Goal: Obtain resource: Download file/media

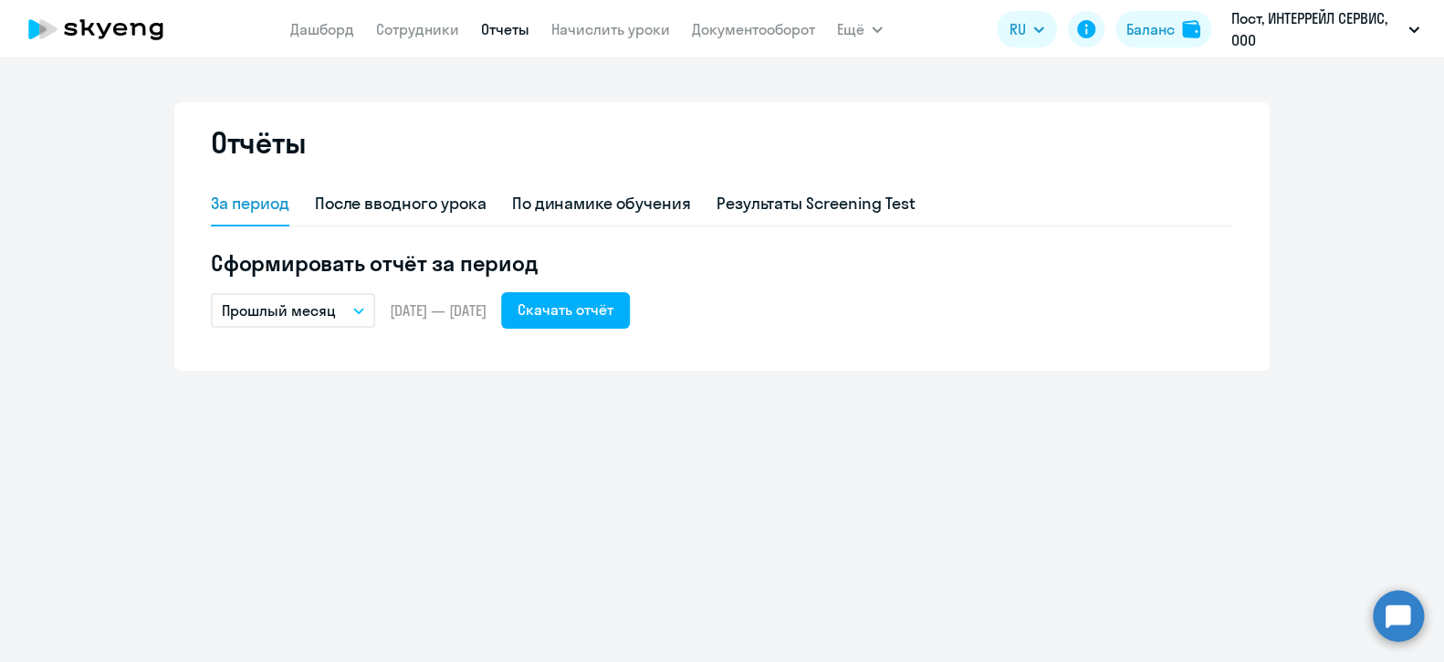
click at [546, 441] on div "Отчёты За период После вводного урока По динамике обучения Результаты Screening…" at bounding box center [722, 359] width 1444 height 603
click at [490, 27] on link "Отчеты" at bounding box center [505, 29] width 48 height 18
click at [731, 30] on link "Документооборот" at bounding box center [753, 29] width 123 height 18
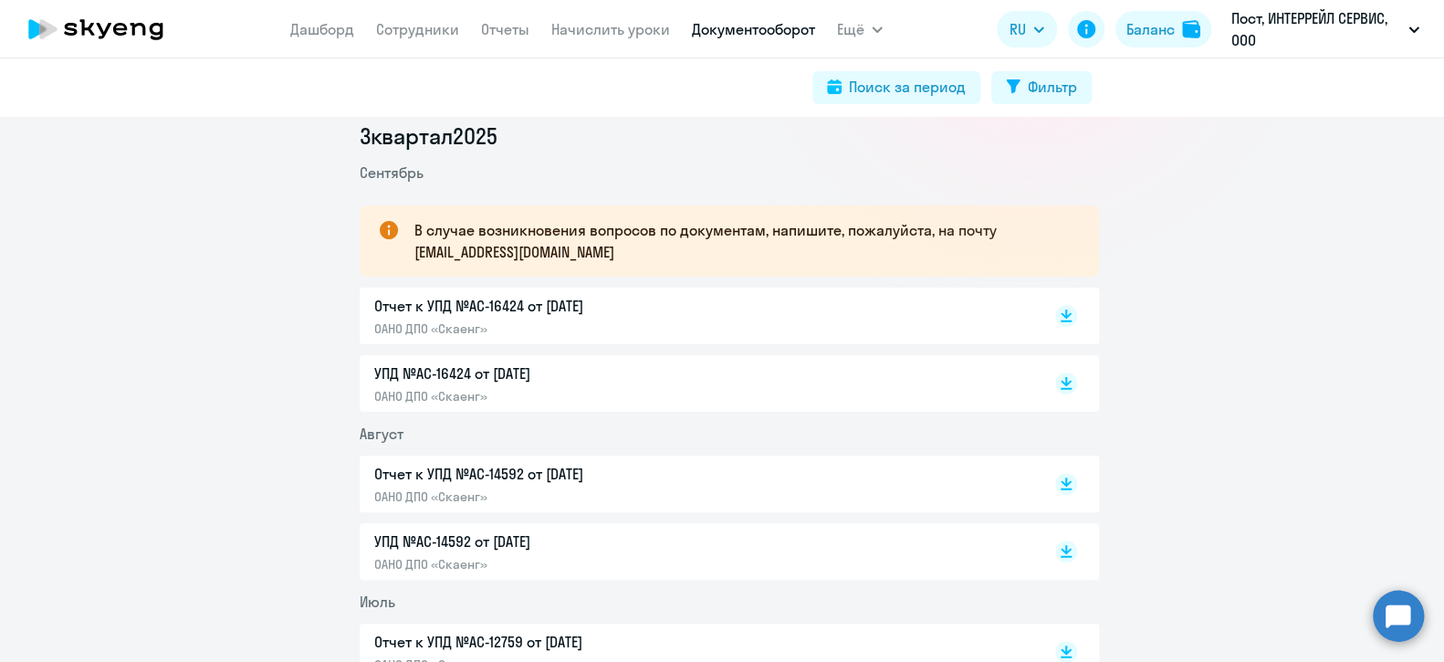
scroll to position [273, 0]
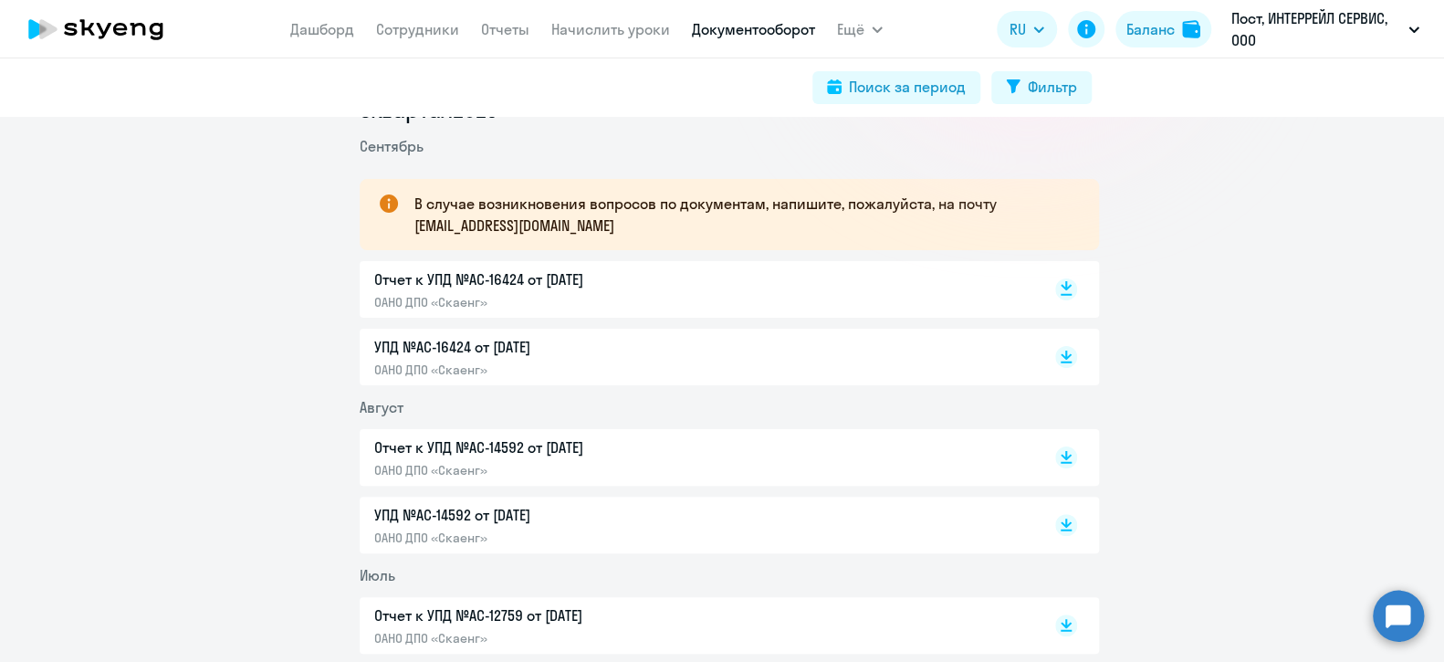
click at [1055, 292] on rect at bounding box center [1066, 289] width 22 height 22
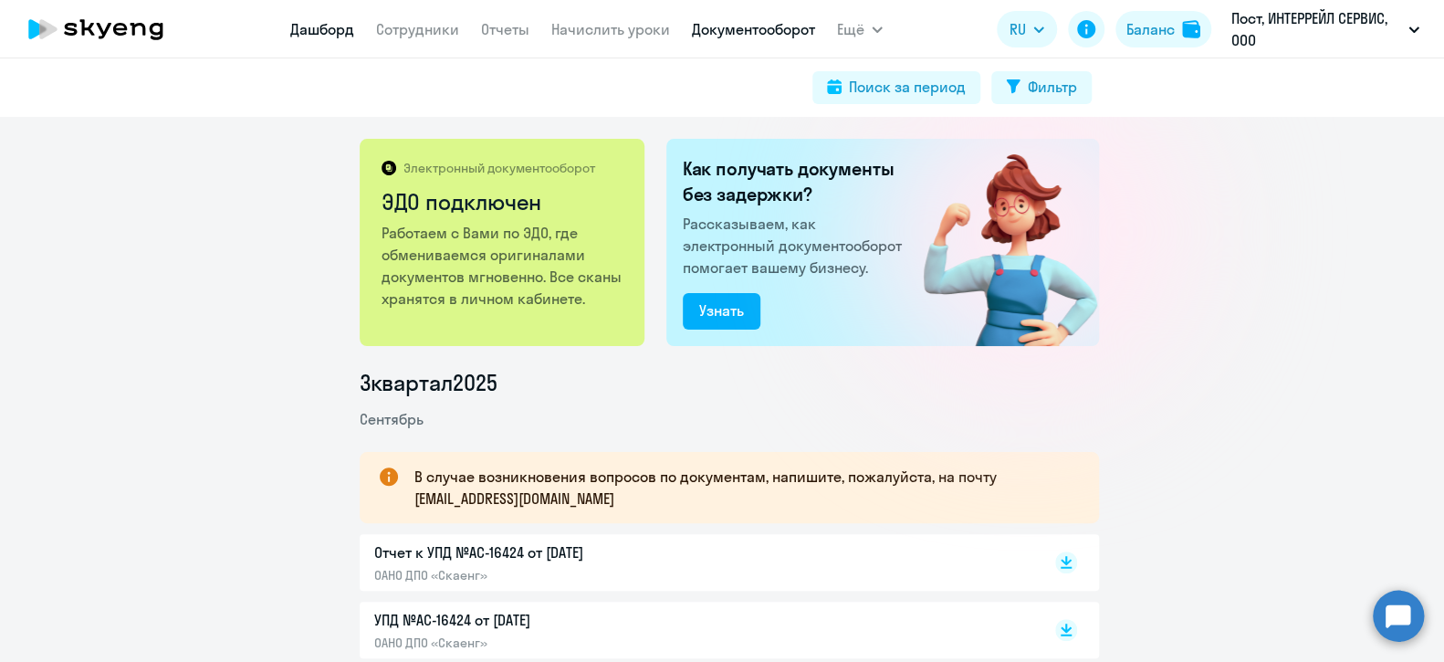
click at [310, 26] on link "Дашборд" at bounding box center [322, 29] width 64 height 18
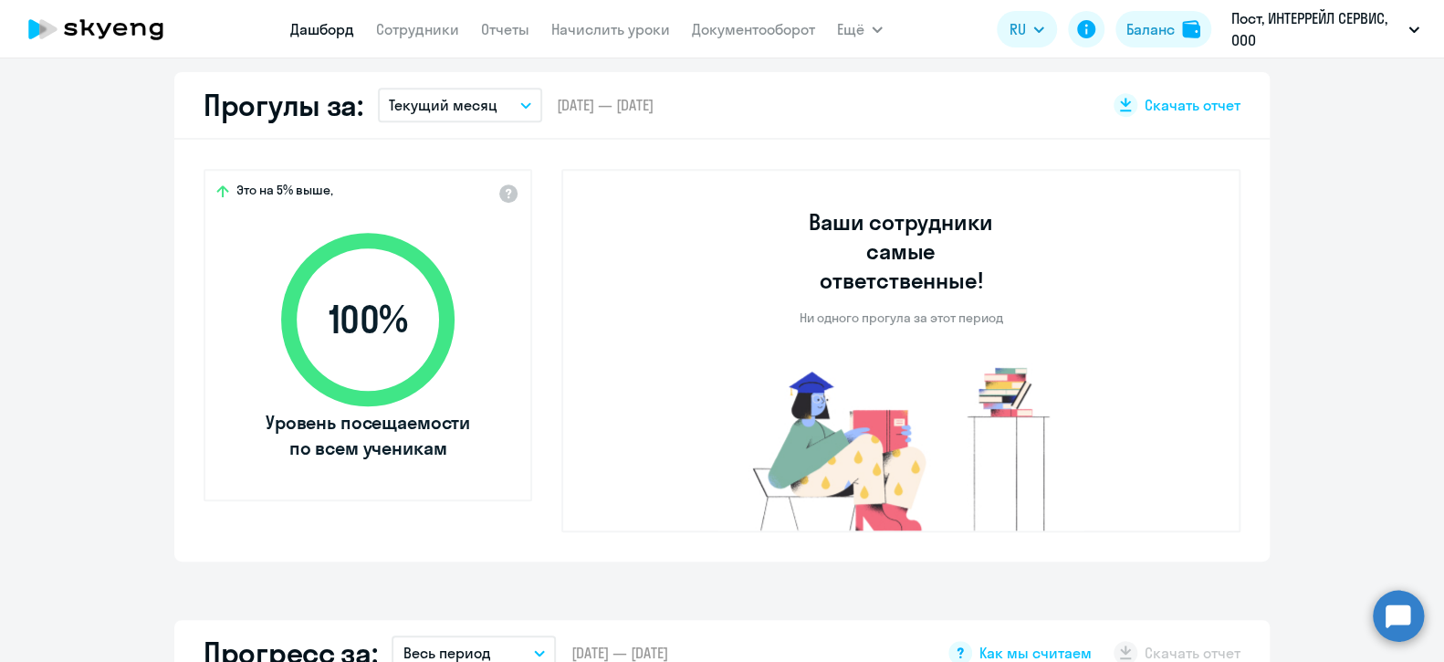
scroll to position [548, 0]
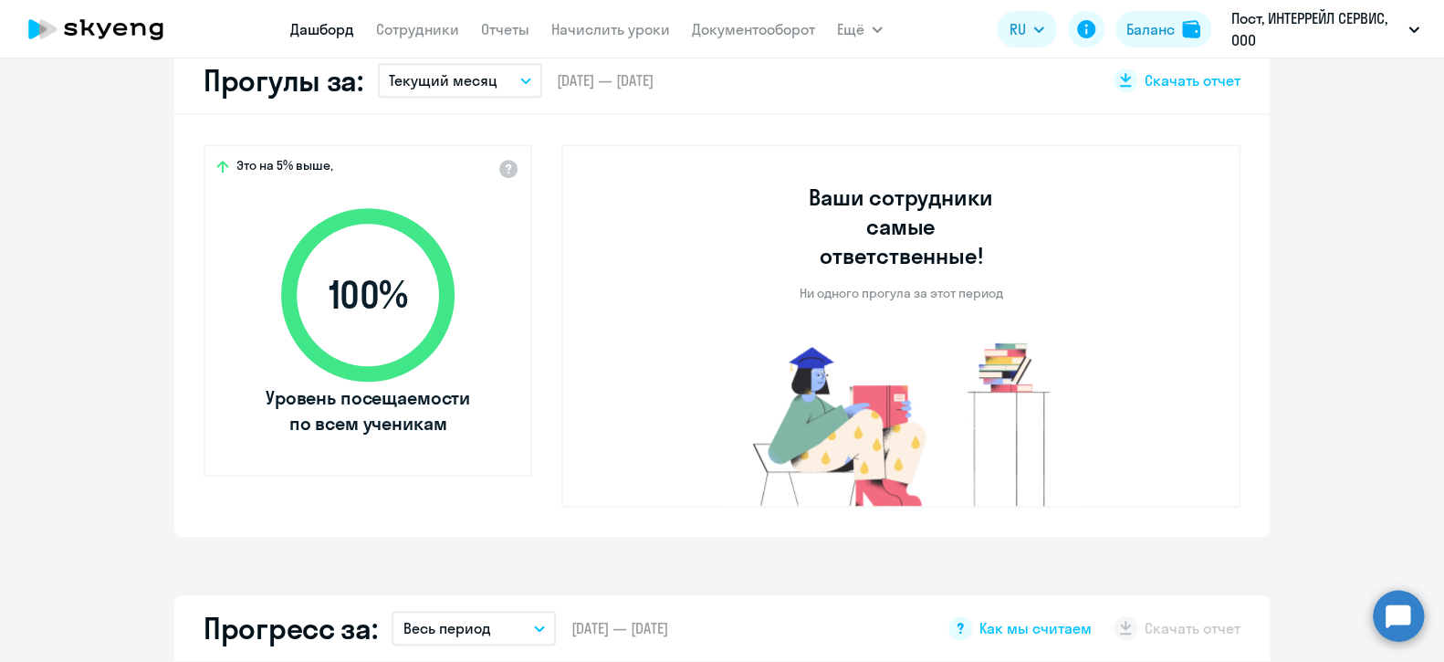
click at [523, 74] on button "Текущий месяц" at bounding box center [460, 80] width 164 height 35
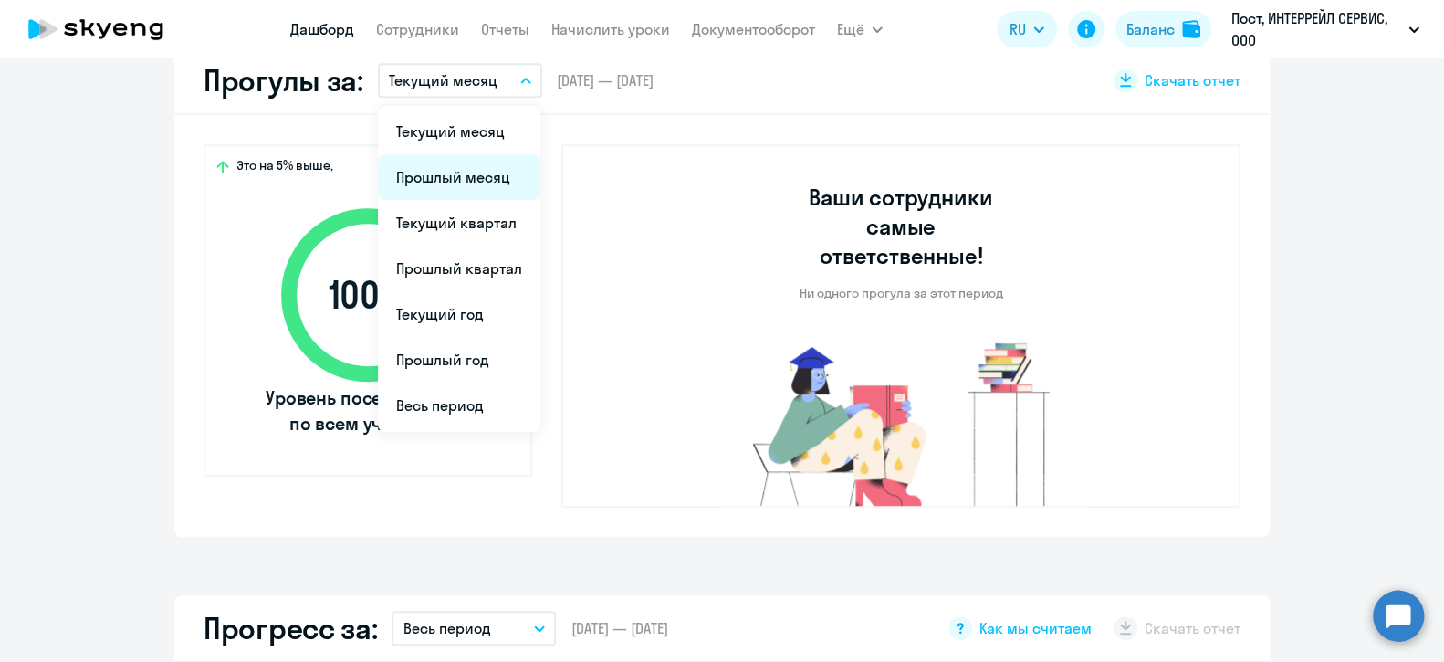
click at [455, 162] on li "Прошлый месяц" at bounding box center [459, 177] width 162 height 46
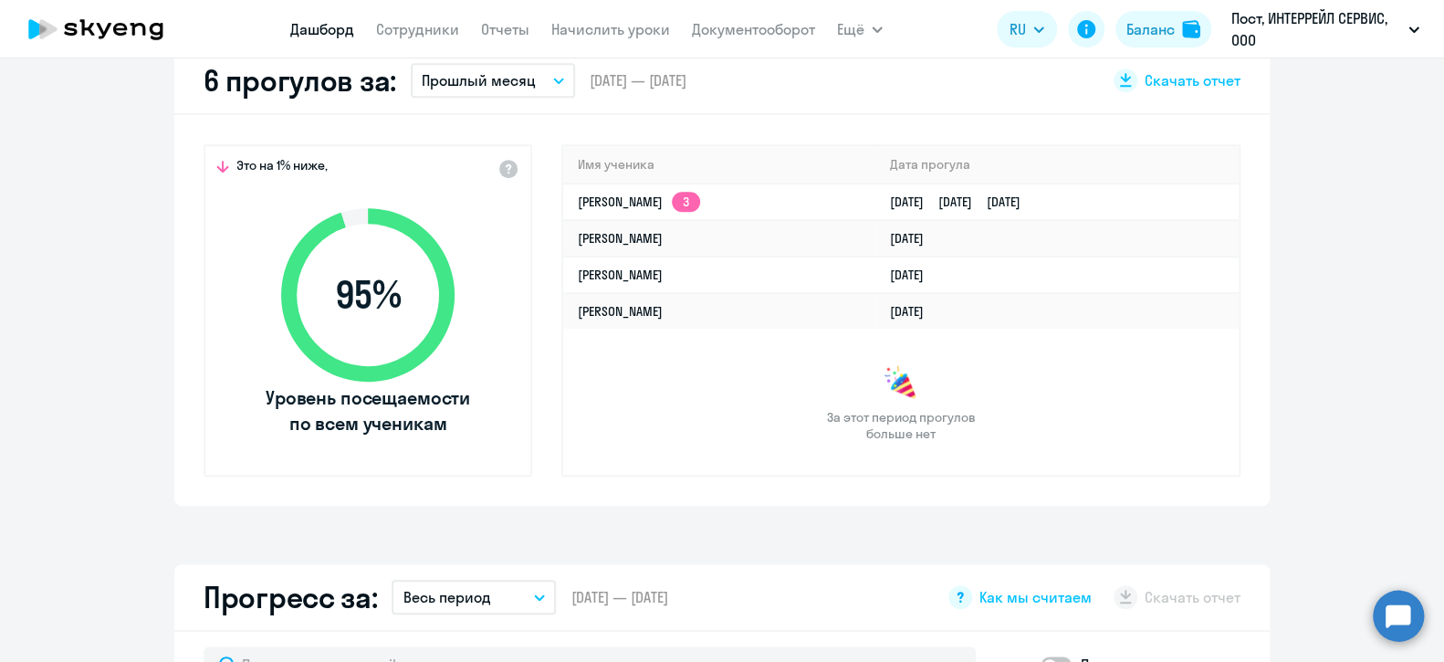
scroll to position [455, 0]
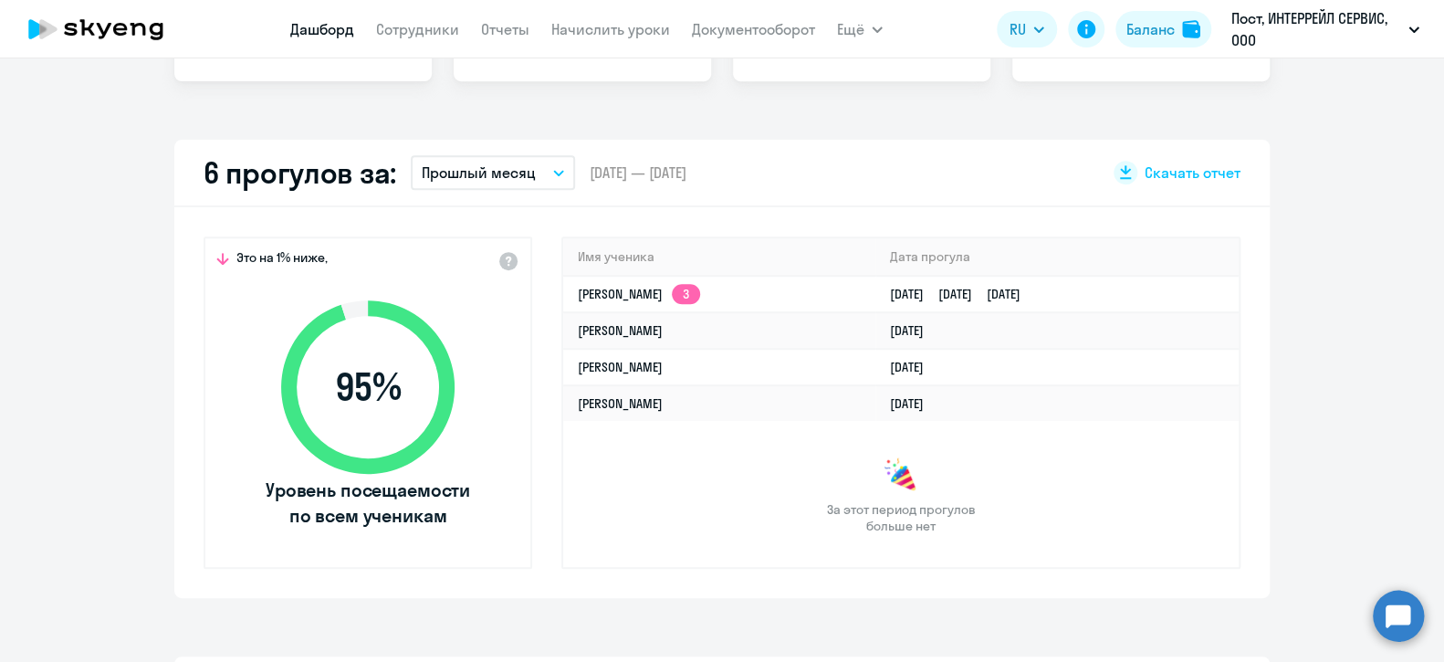
select select "30"
